Goal: Find specific page/section: Find specific page/section

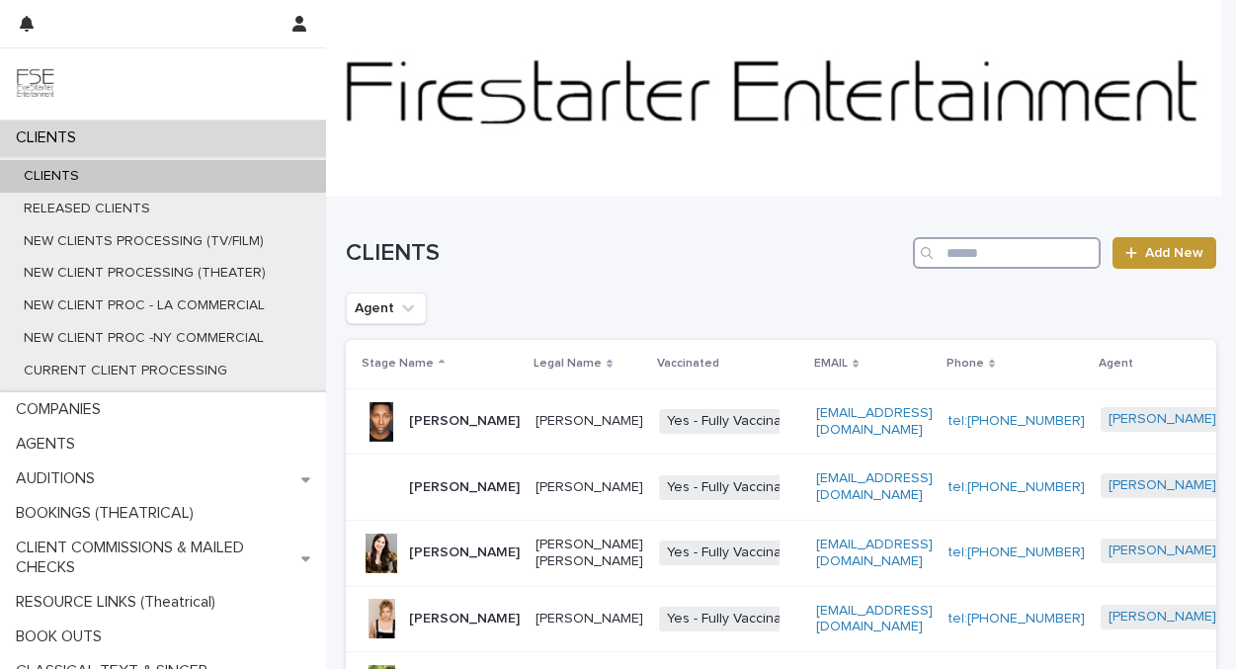
click at [985, 254] on input "Search" at bounding box center [1007, 253] width 188 height 32
type input "*********"
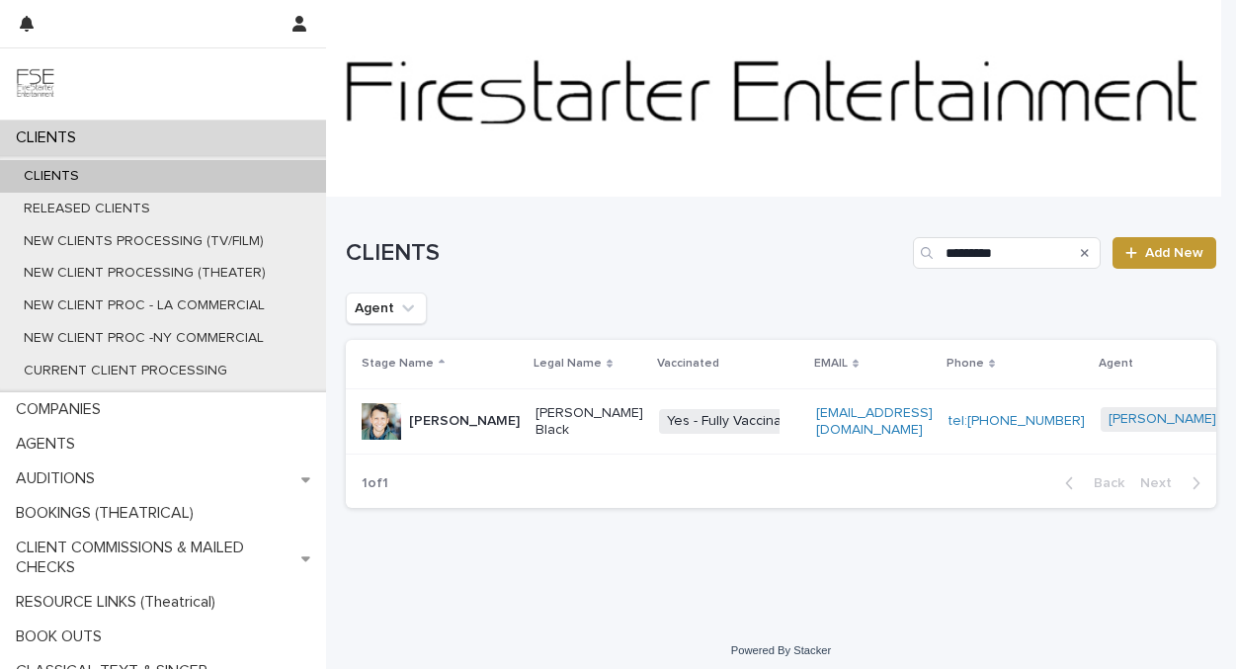
click at [414, 423] on p "[PERSON_NAME]" at bounding box center [464, 421] width 111 height 17
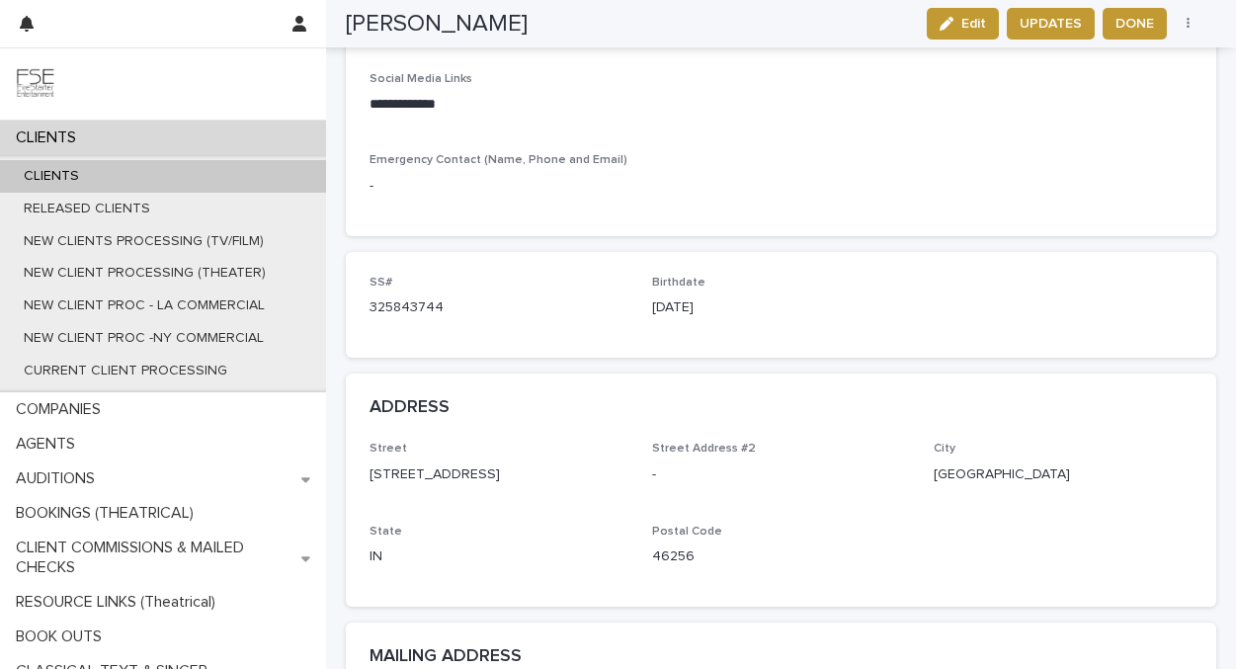
scroll to position [1166, 0]
